Goal: Transaction & Acquisition: Book appointment/travel/reservation

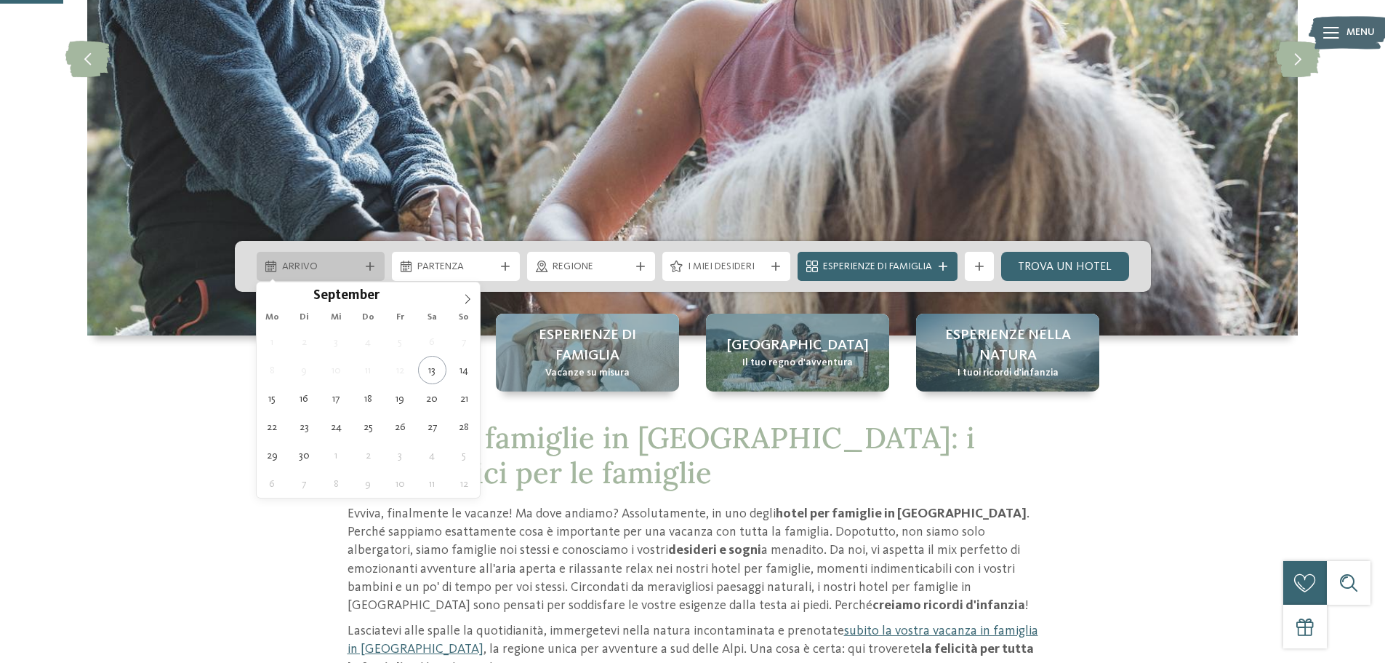
click at [317, 268] on span "Arrivo" at bounding box center [320, 267] width 77 height 15
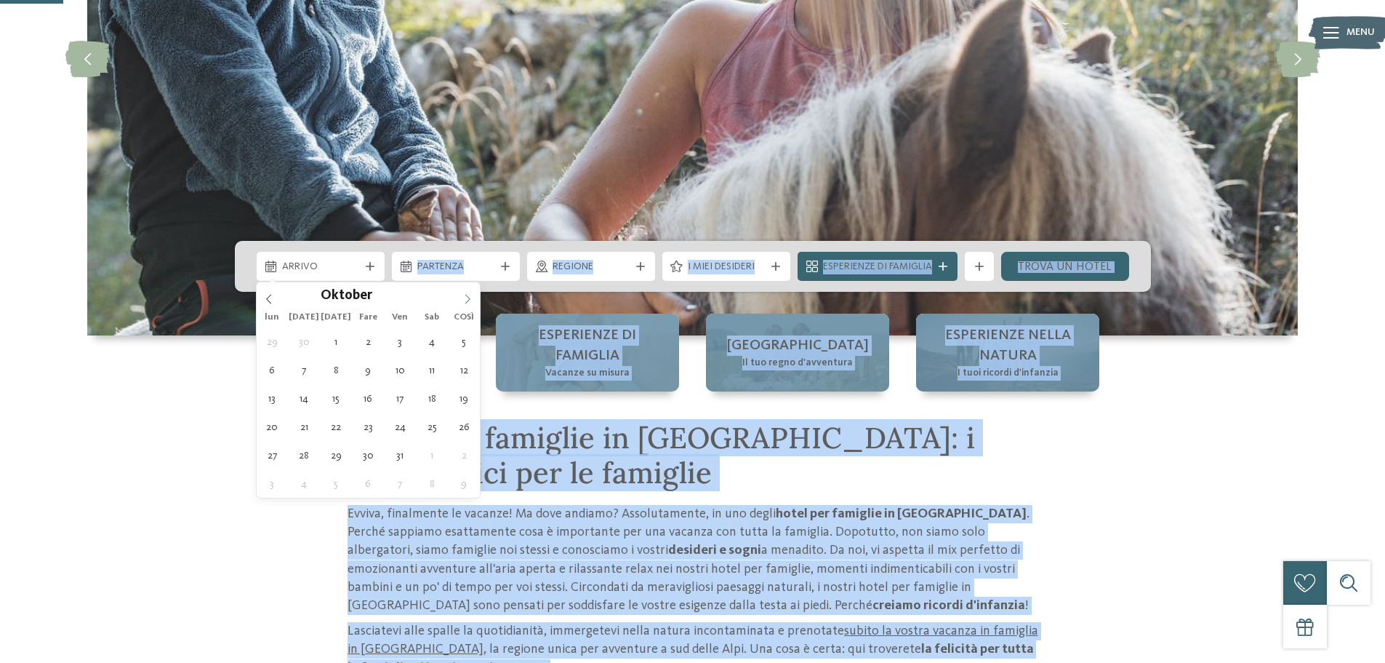
click at [461, 300] on span at bounding box center [467, 294] width 25 height 25
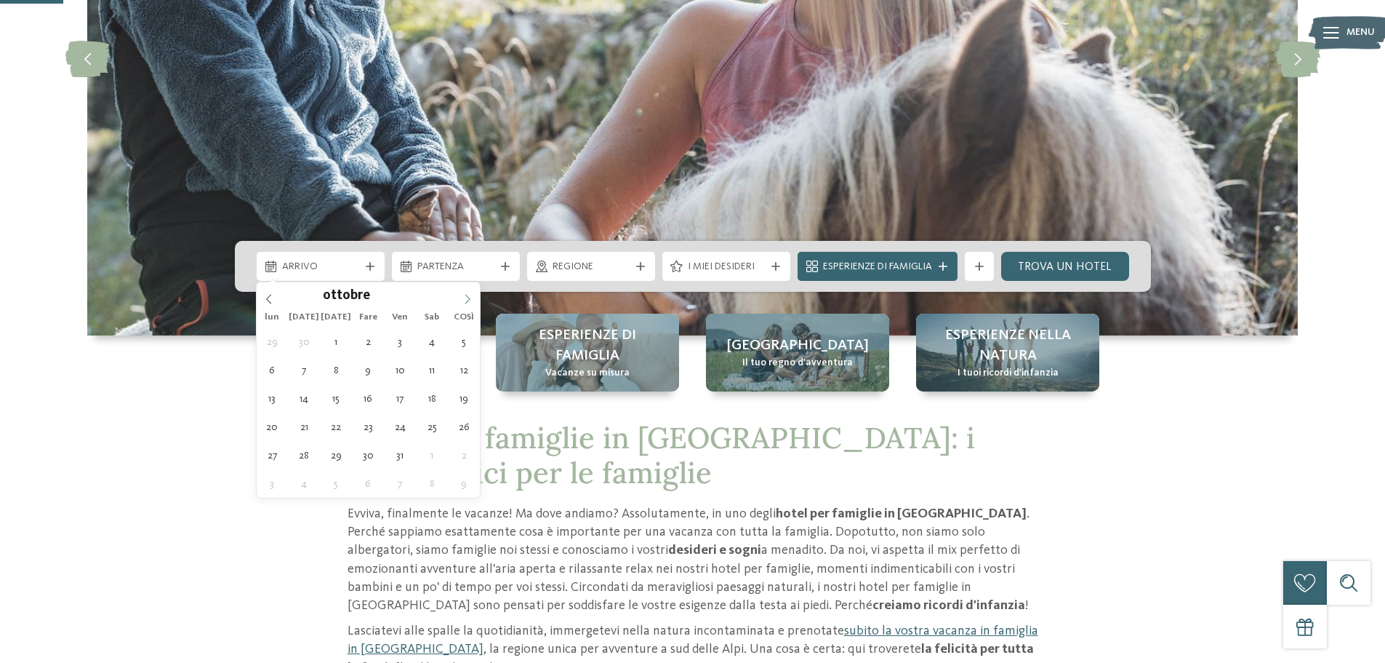
click at [463, 300] on icon at bounding box center [468, 299] width 10 height 10
click at [468, 303] on icon at bounding box center [468, 299] width 10 height 10
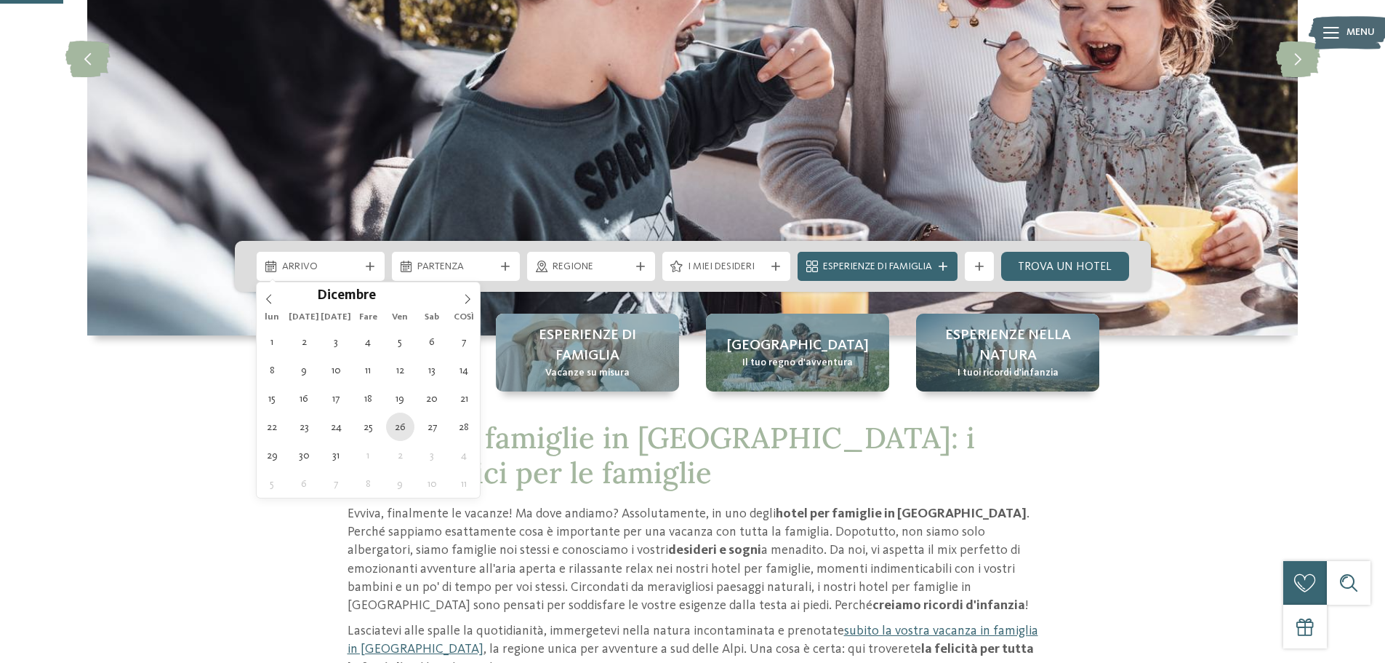
type div "[DATE]"
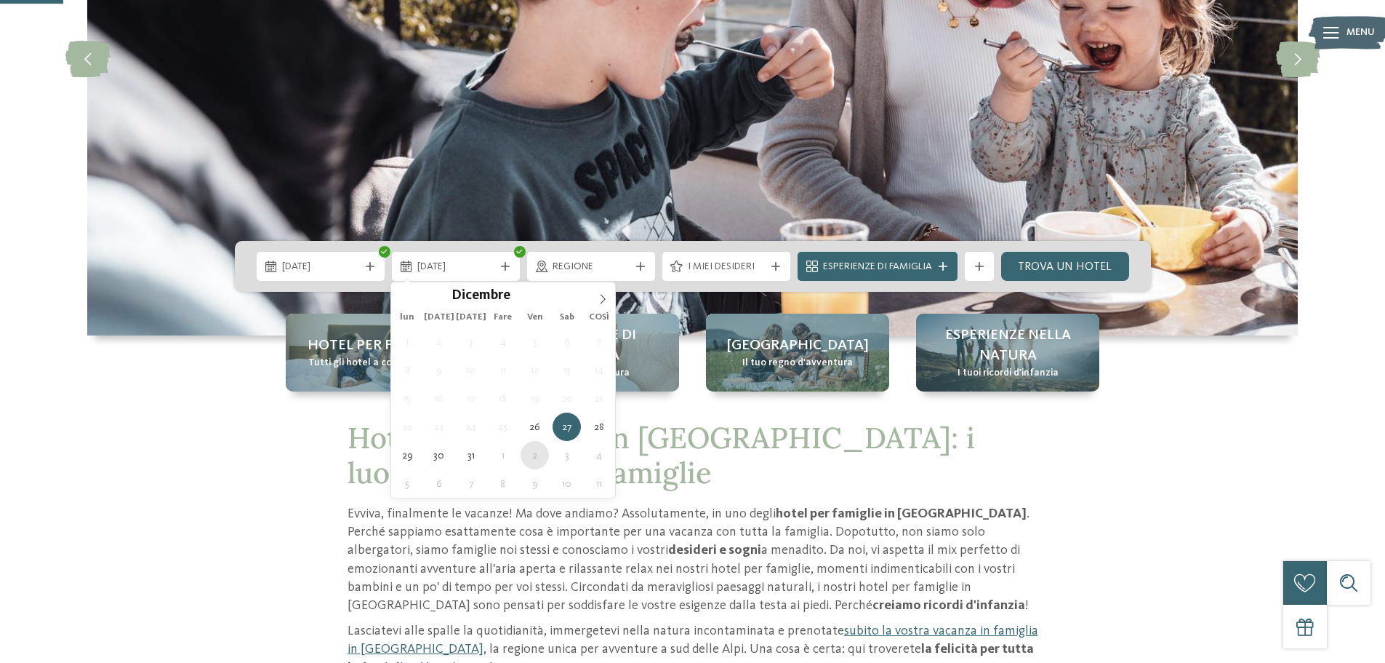
type div "[DATE]"
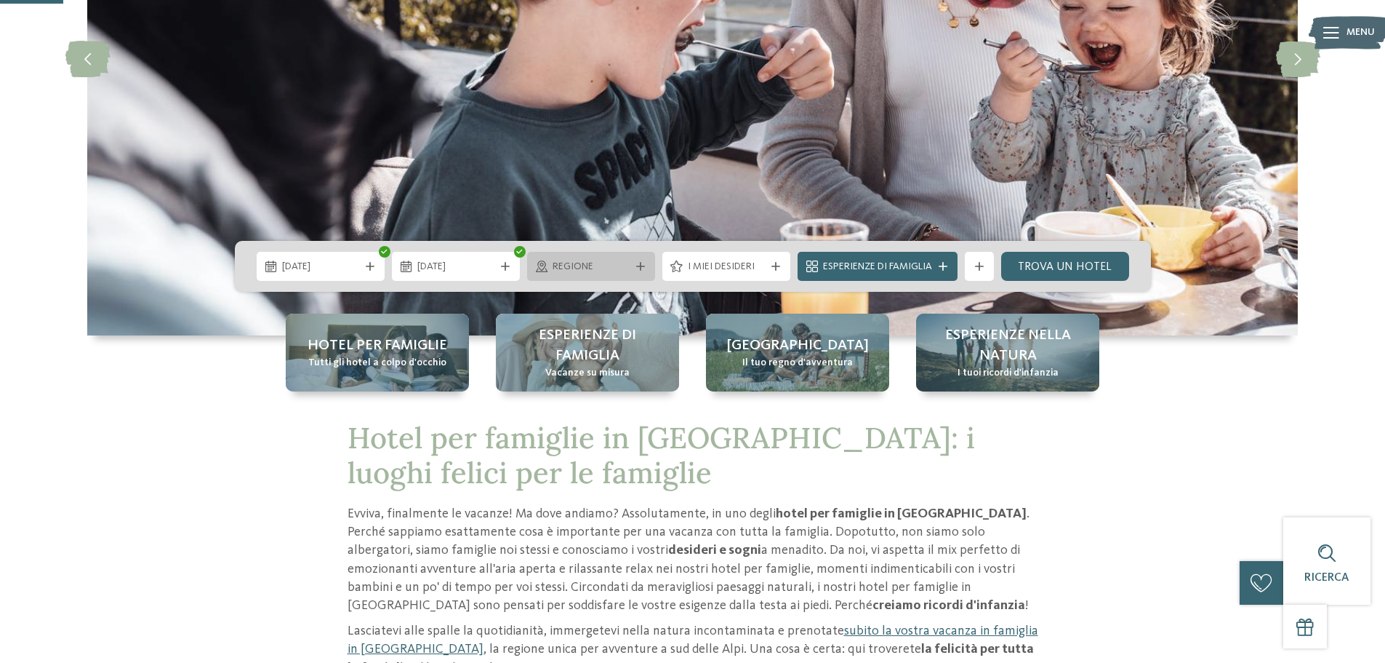
click at [607, 268] on span "regione" at bounding box center [591, 267] width 77 height 15
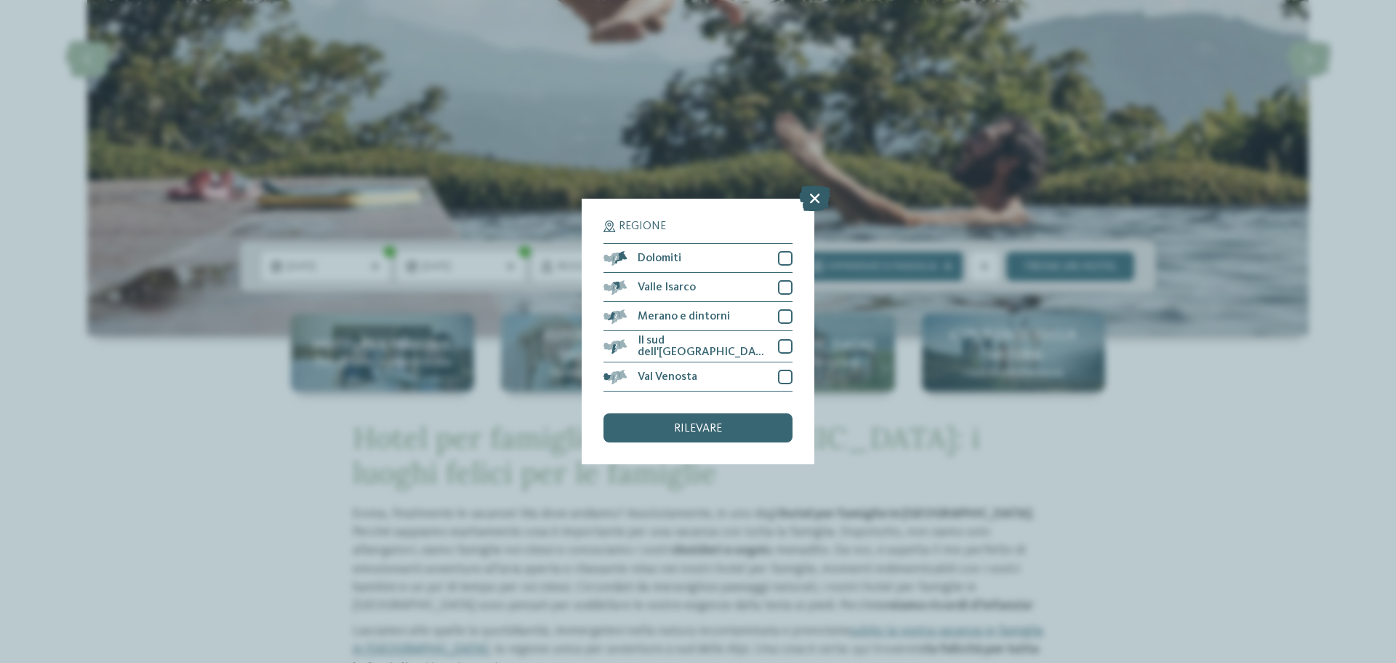
click at [823, 197] on icon at bounding box center [814, 197] width 31 height 25
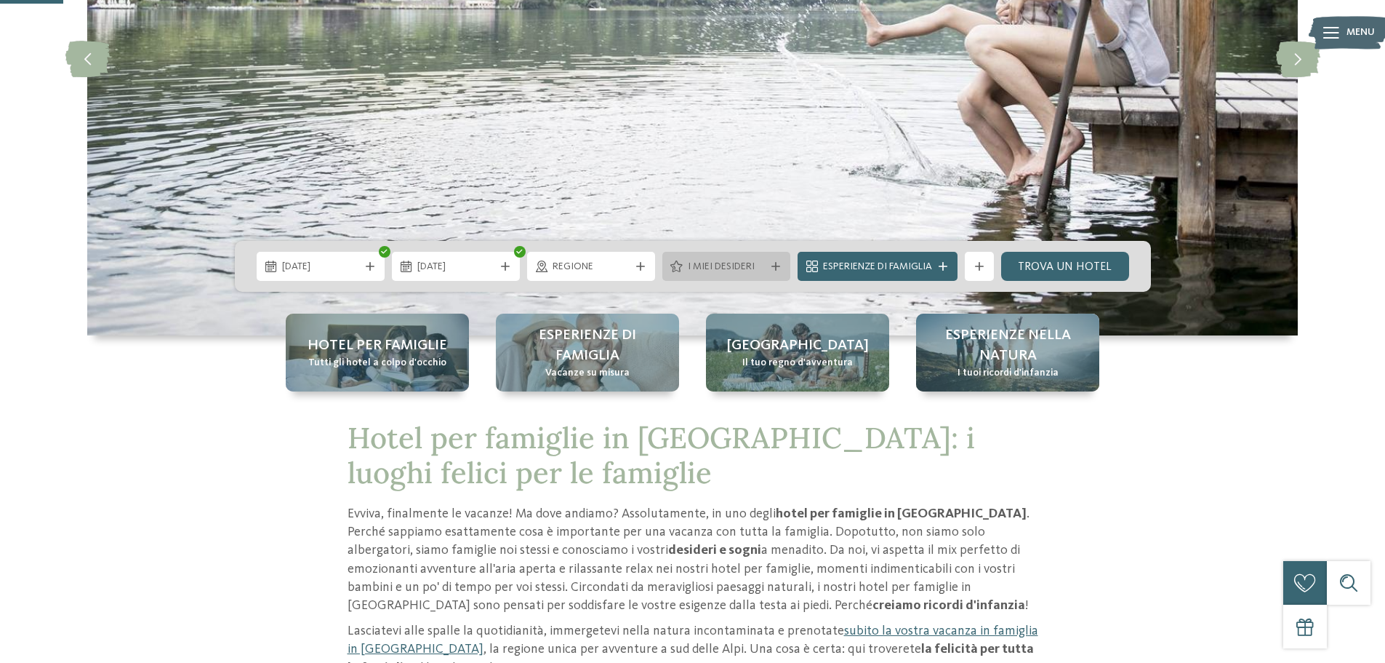
click at [726, 269] on font "I miei desideri" at bounding box center [721, 266] width 67 height 10
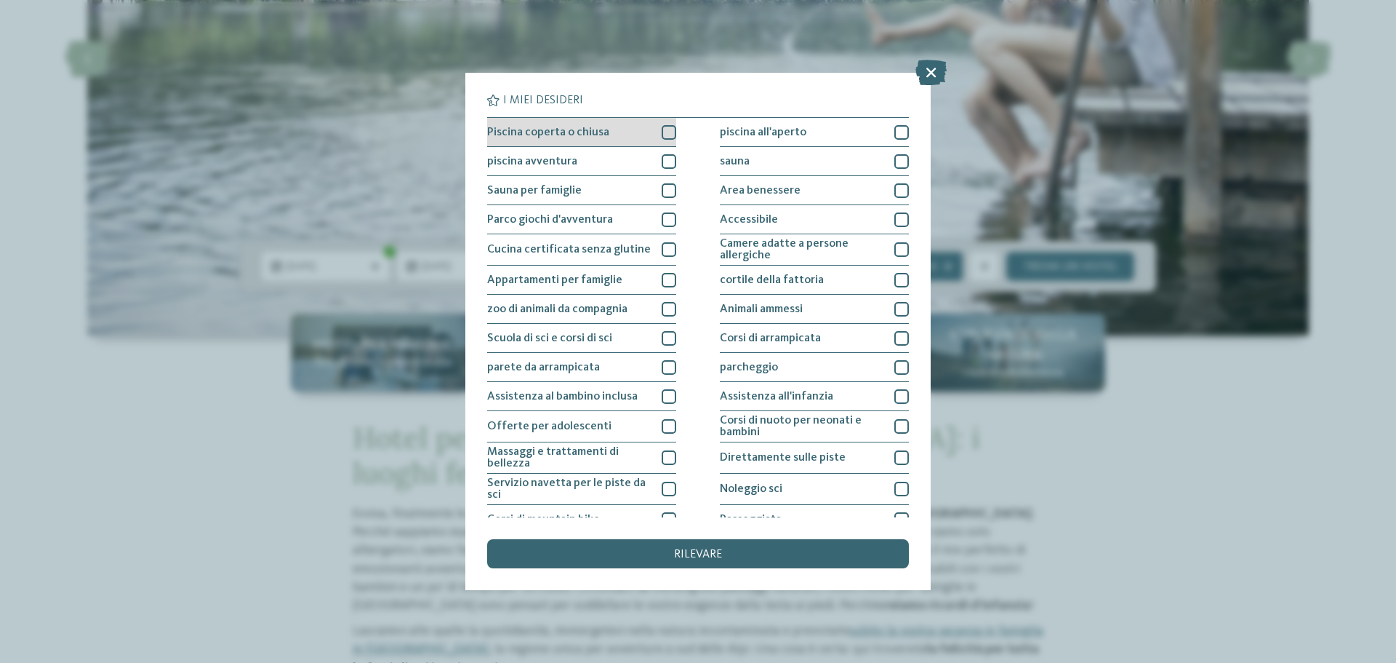
click at [670, 133] on div at bounding box center [669, 132] width 15 height 15
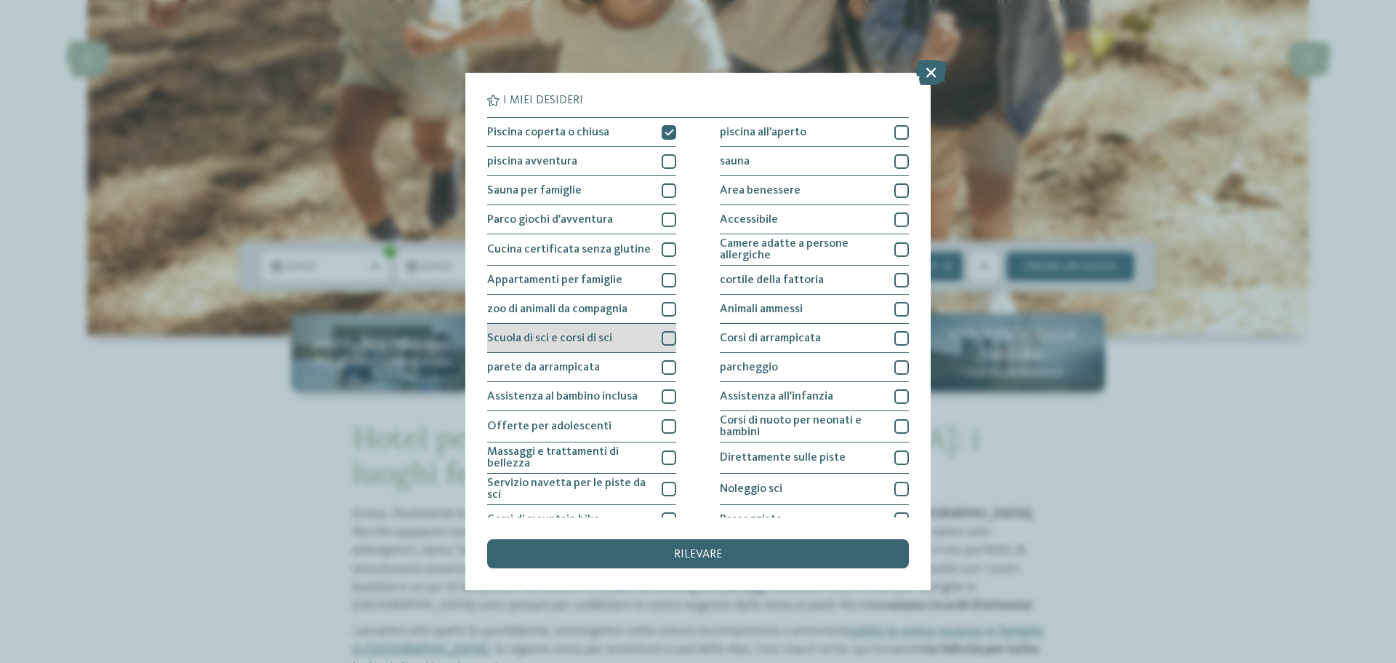
click at [663, 337] on div at bounding box center [669, 338] width 15 height 15
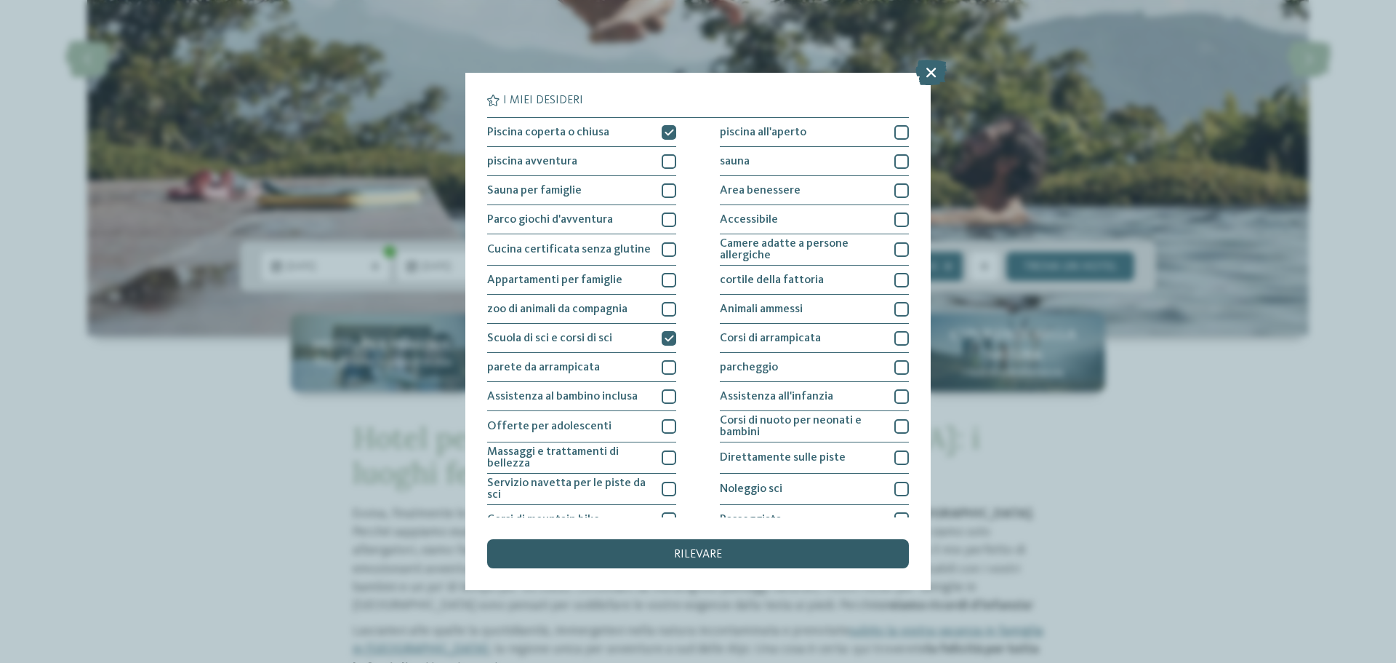
click at [693, 548] on div "rilevare" at bounding box center [698, 553] width 422 height 29
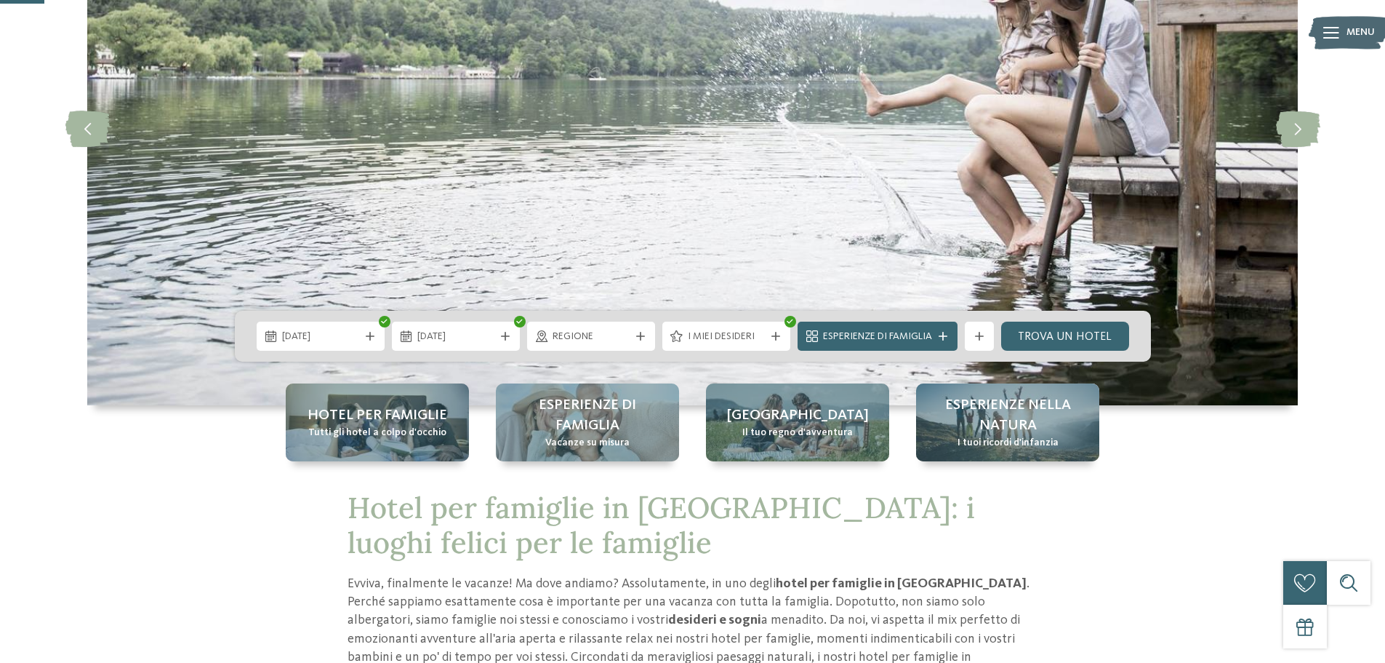
scroll to position [218, 0]
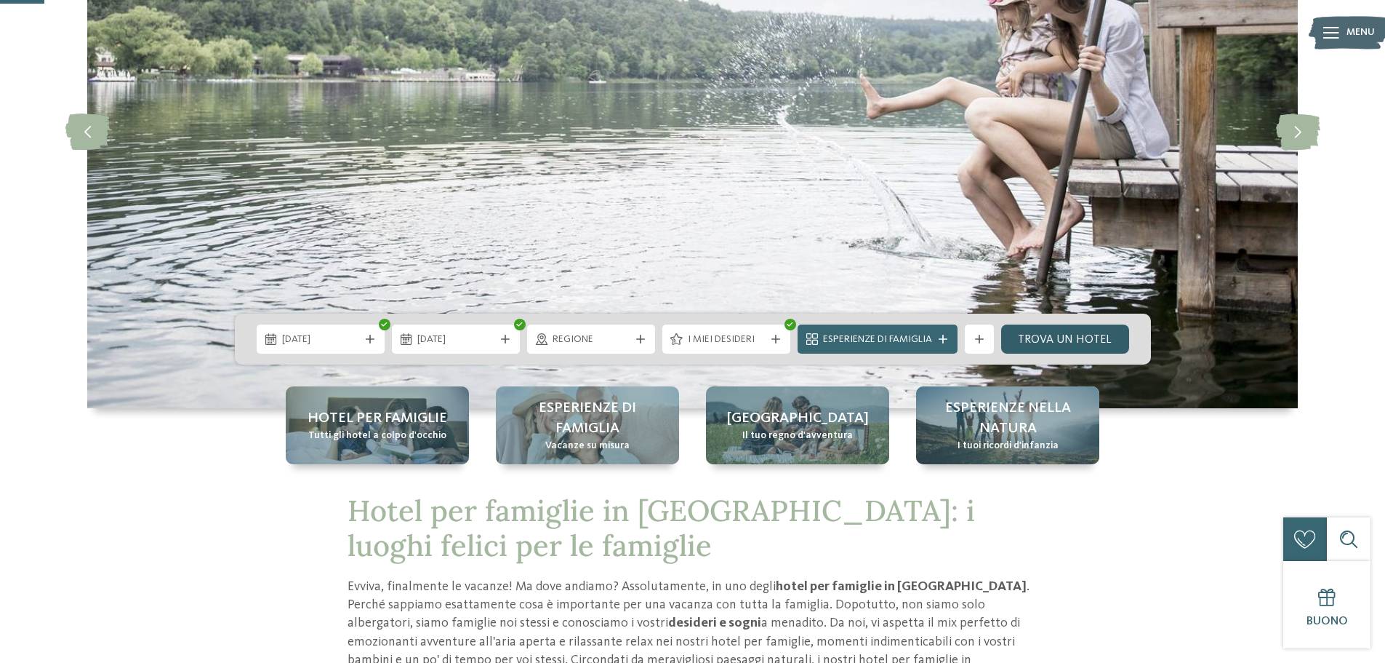
click at [1065, 332] on link "Trova un hotel" at bounding box center [1065, 338] width 128 height 29
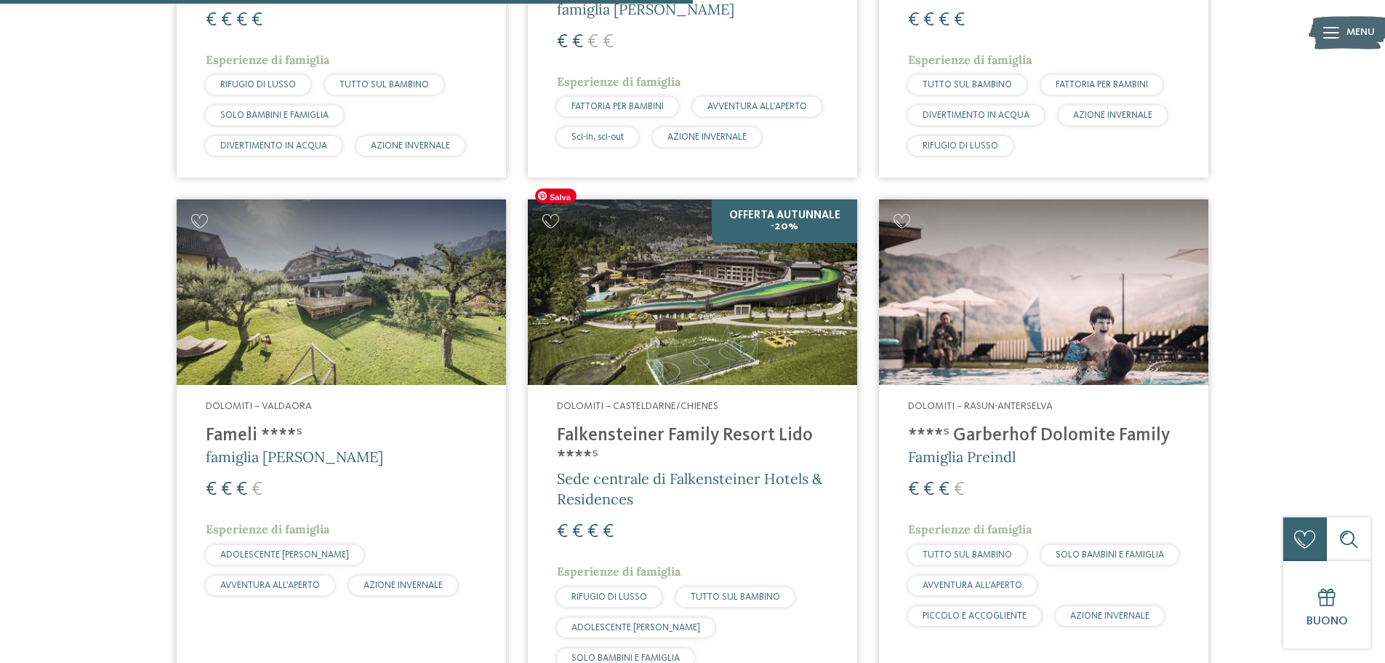
scroll to position [1350, 0]
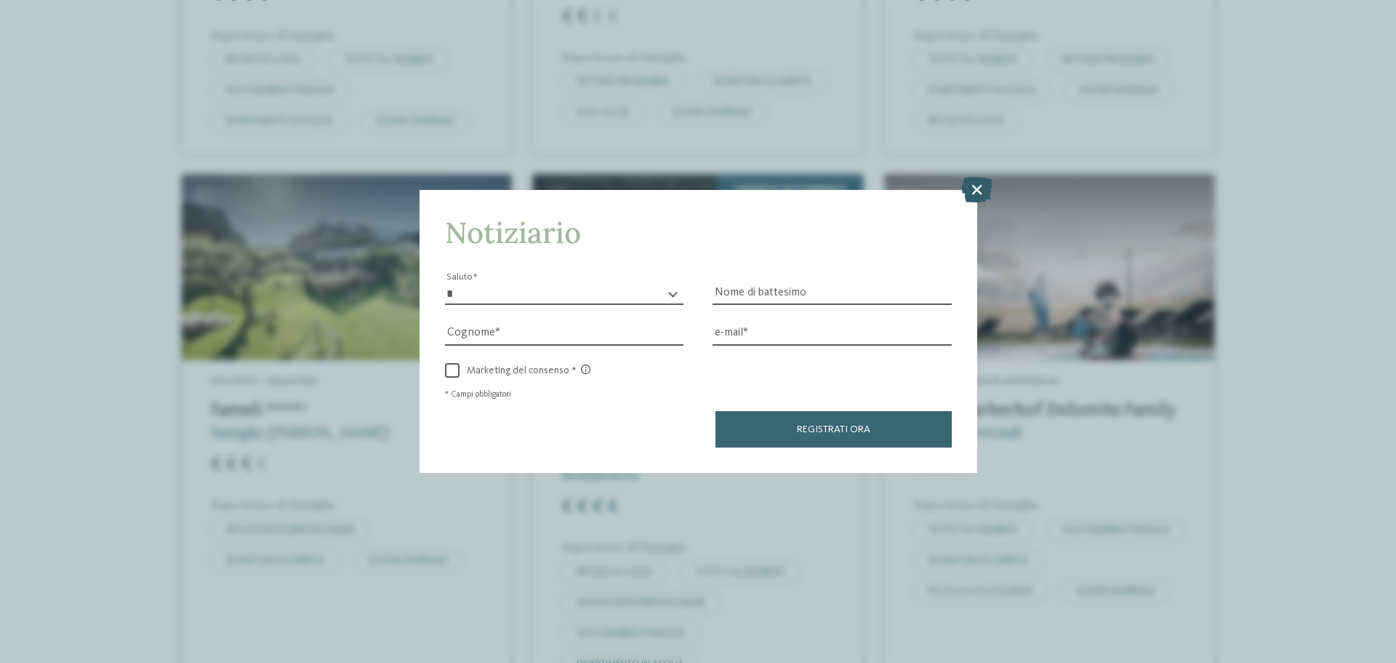
click at [977, 185] on icon at bounding box center [976, 189] width 31 height 25
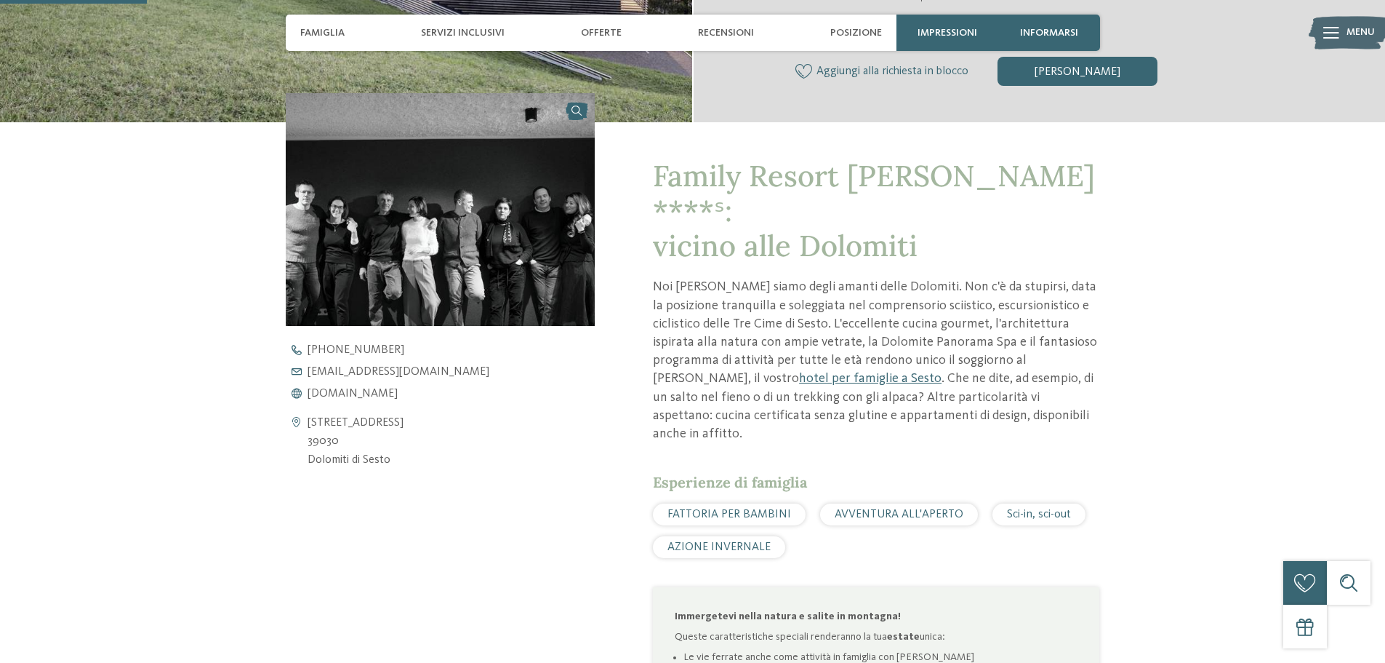
scroll to position [509, 0]
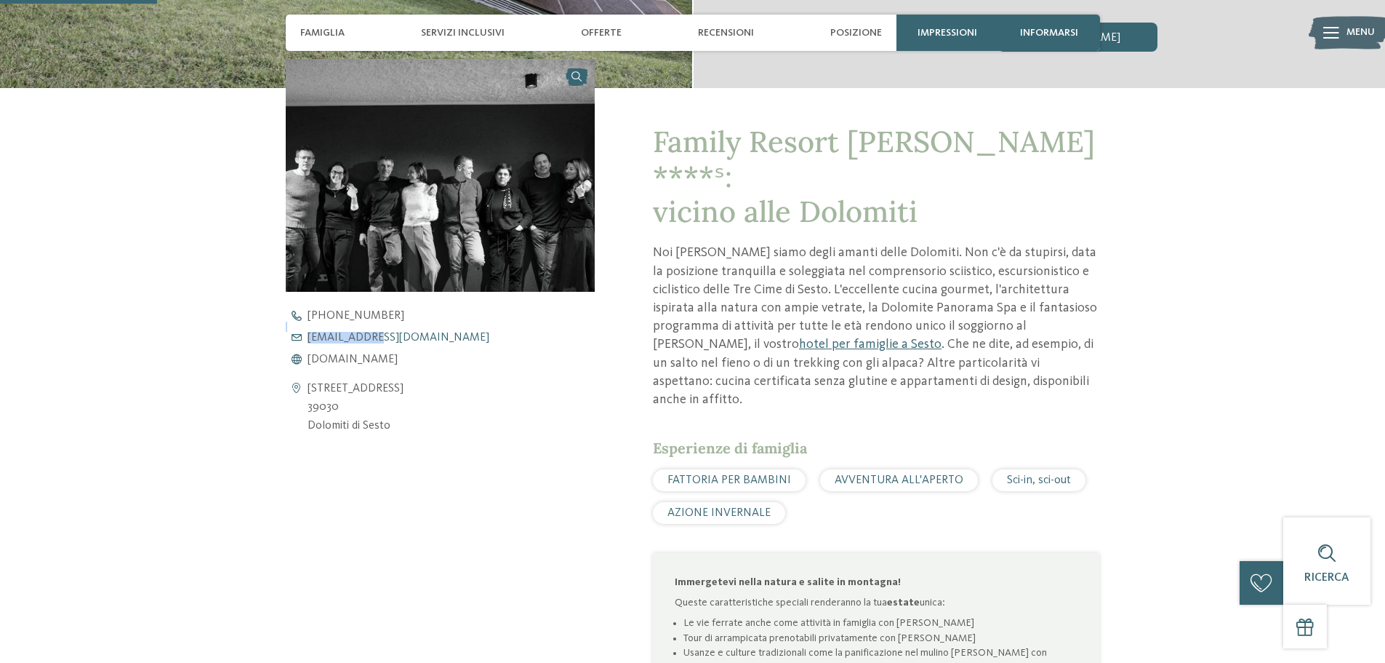
drag, startPoint x: 307, startPoint y: 334, endPoint x: 369, endPoint y: 337, distance: 62.6
click at [369, 337] on div "[PHONE_NUMBER] [EMAIL_ADDRESS][DOMAIN_NAME] niente spam. ​ niente spam. ​ [DOMA…" at bounding box center [453, 337] width 335 height 55
click at [468, 342] on link "[EMAIL_ADDRESS][DOMAIN_NAME] niente spam. ​ niente spam. ​" at bounding box center [453, 338] width 335 height 12
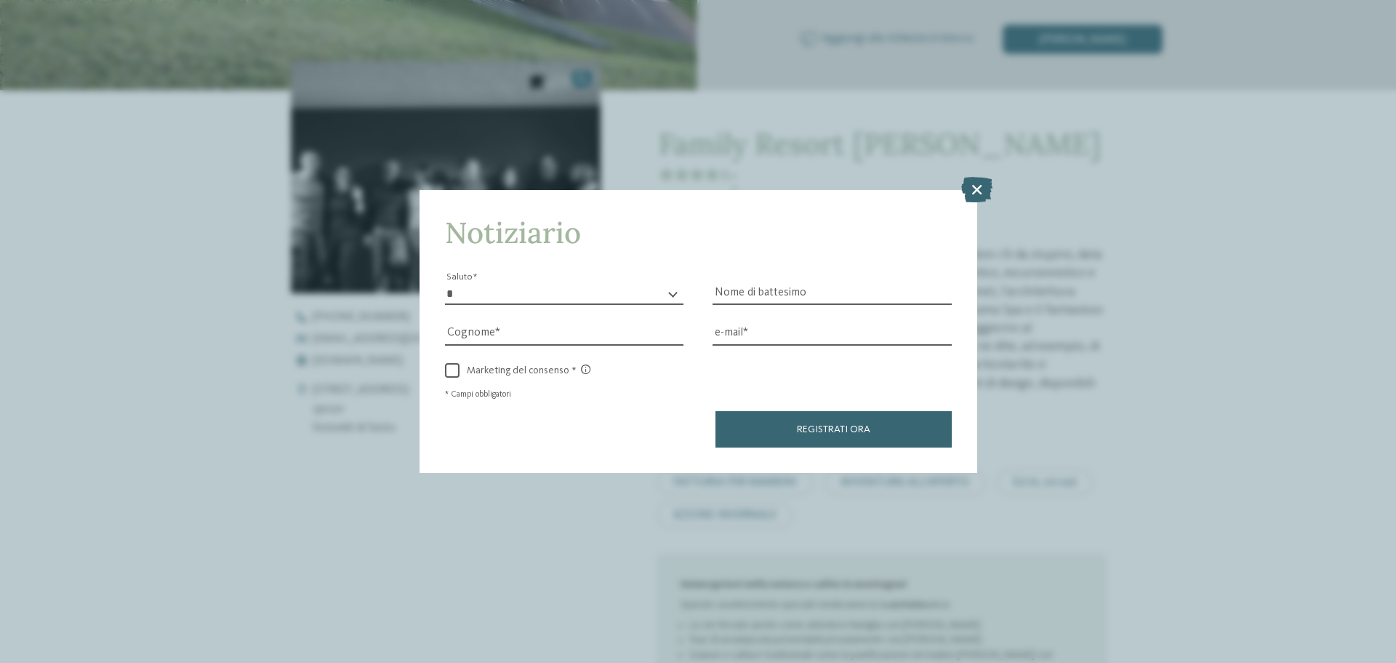
drag, startPoint x: 972, startPoint y: 192, endPoint x: 748, endPoint y: 261, distance: 234.4
click at [968, 192] on icon at bounding box center [976, 189] width 31 height 25
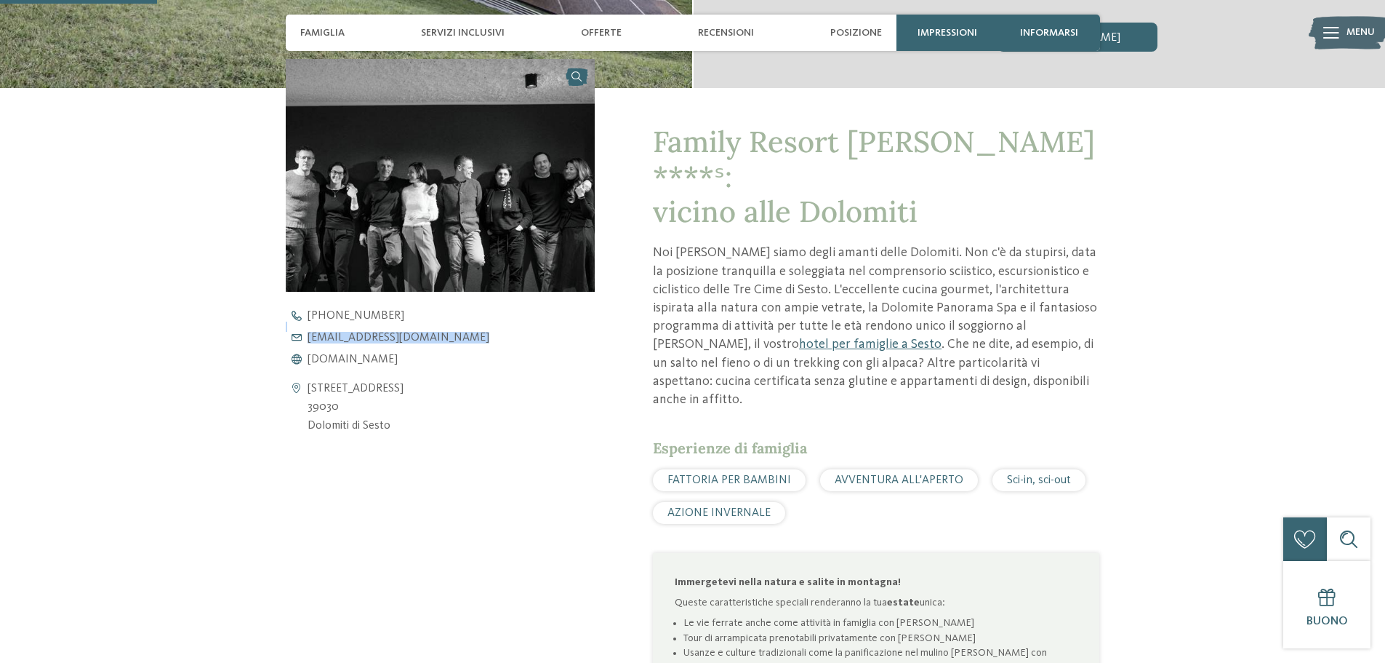
drag, startPoint x: 311, startPoint y: 330, endPoint x: 449, endPoint y: 334, distance: 139.0
click at [449, 334] on div "+39 0474 710 366 info@familyresort-rainer.com niente spam. ​ niente spam. ​ www…" at bounding box center [453, 337] width 335 height 55
copy div "info@familyresort-rainer.com"
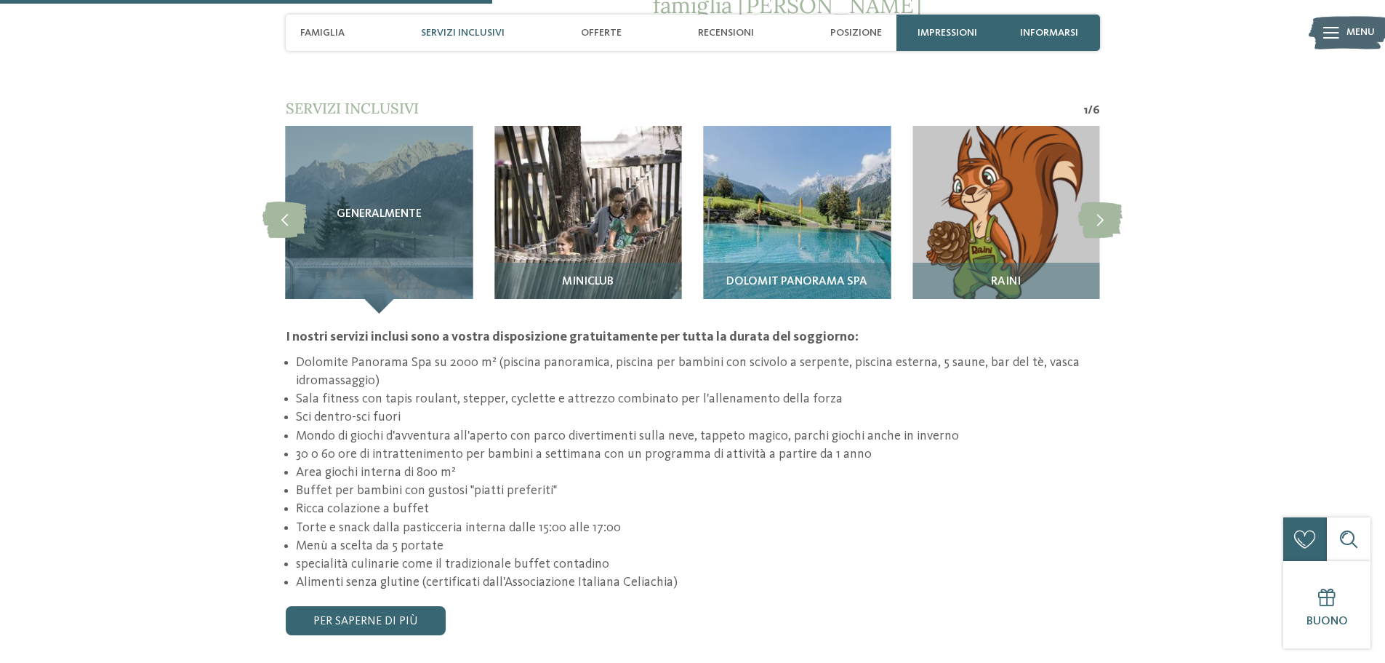
scroll to position [1600, 0]
